Goal: Find specific page/section: Find specific page/section

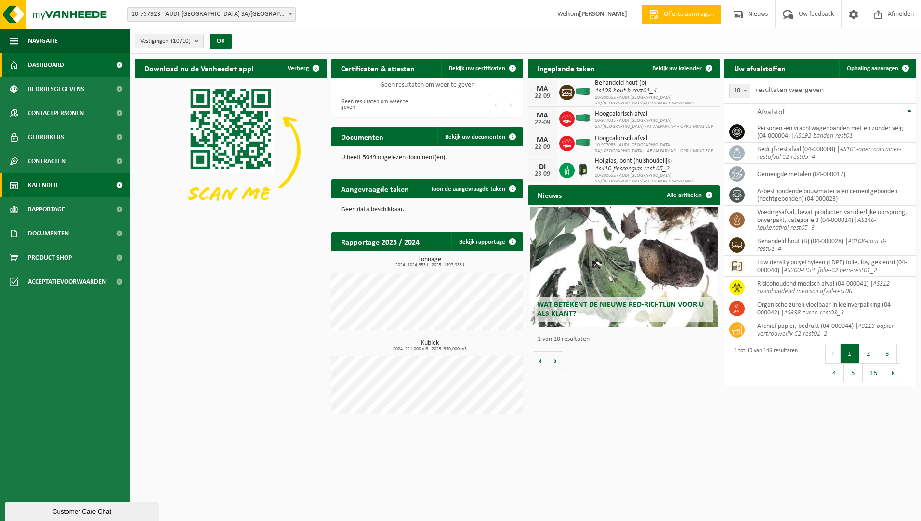
click at [54, 189] on span "Kalender" at bounding box center [43, 185] width 30 height 24
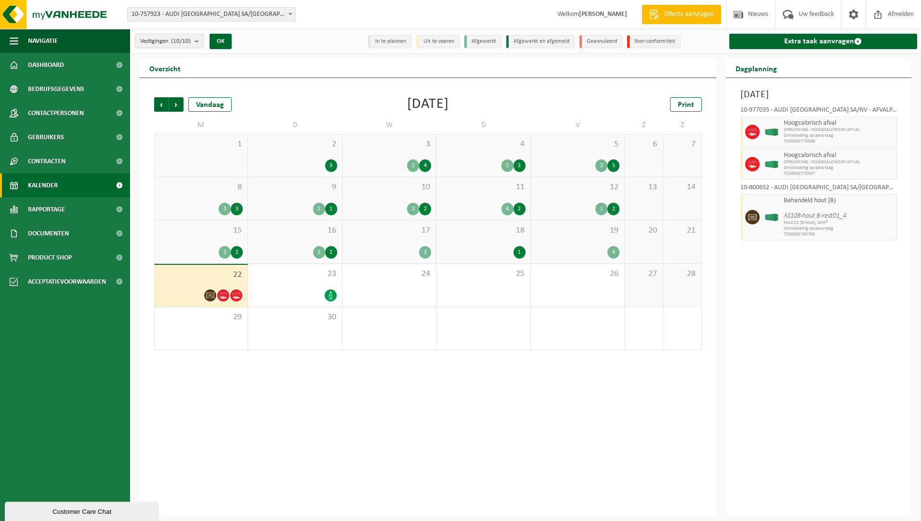
click at [287, 80] on div "Vorige Volgende Vandaag [DATE] Print M D W D V Z Z 1 2 3 3 2 4 4 2 2 5 2 5 6 7 …" at bounding box center [428, 297] width 577 height 438
click at [43, 206] on span "Rapportage" at bounding box center [46, 209] width 37 height 24
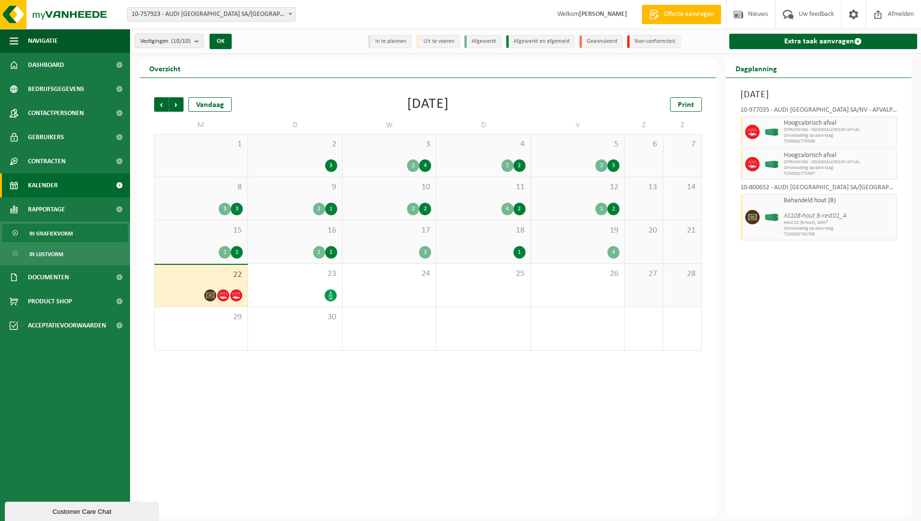
click at [52, 240] on span "In grafiekvorm" at bounding box center [50, 233] width 43 height 18
